Goal: Information Seeking & Learning: Learn about a topic

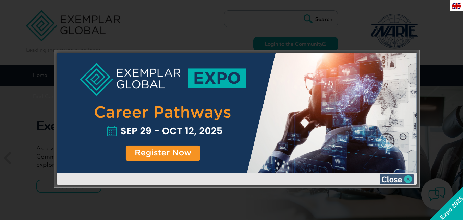
click at [393, 178] on img at bounding box center [397, 179] width 34 height 10
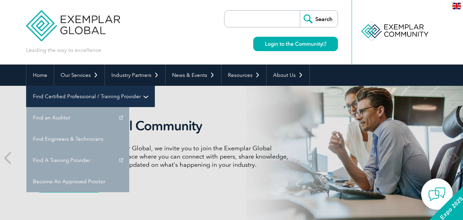
click at [155, 86] on link "Find Certified Professional / Training Provider" at bounding box center [90, 96] width 128 height 21
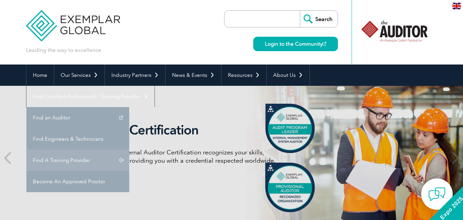
click at [129, 149] on link "Find A Training Provider" at bounding box center [77, 159] width 103 height 21
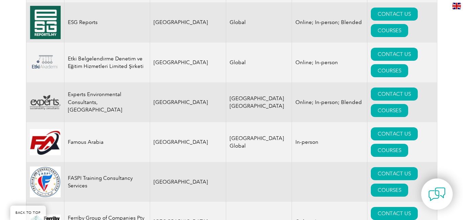
scroll to position [515, 0]
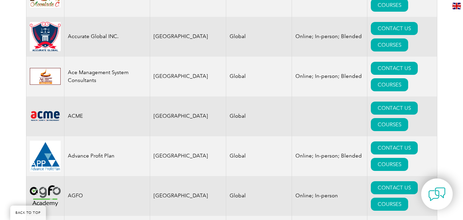
scroll to position [474, 0]
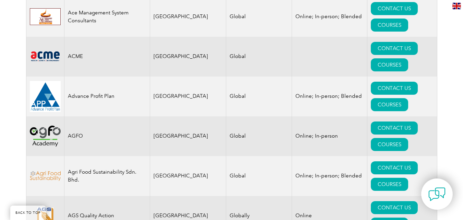
scroll to position [546, 0]
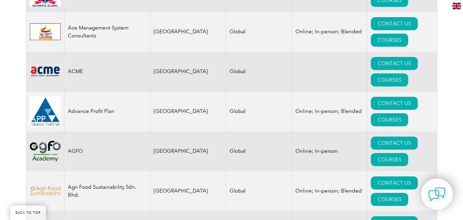
drag, startPoint x: 463, startPoint y: 47, endPoint x: 468, endPoint y: 23, distance: 24.5
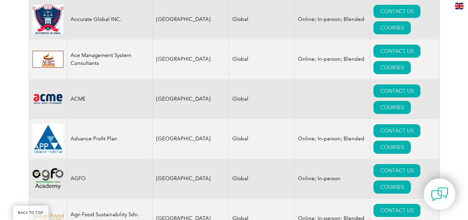
scroll to position [505, 0]
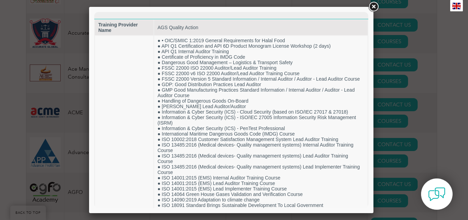
scroll to position [0, 0]
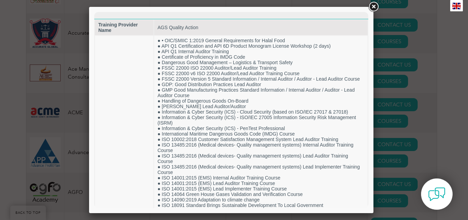
click at [423, 53] on div at bounding box center [234, 110] width 468 height 220
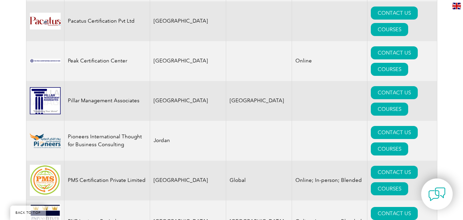
scroll to position [8185, 0]
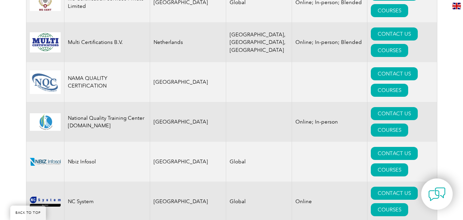
scroll to position [7321, 0]
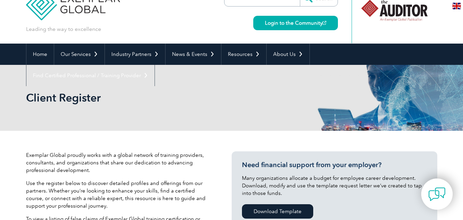
scroll to position [0, 0]
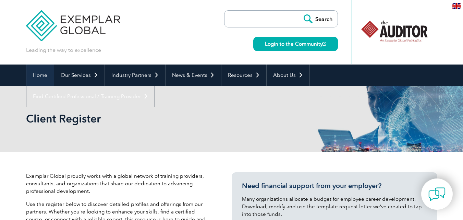
click at [37, 73] on link "Home" at bounding box center [39, 74] width 27 height 21
